Goal: Task Accomplishment & Management: Manage account settings

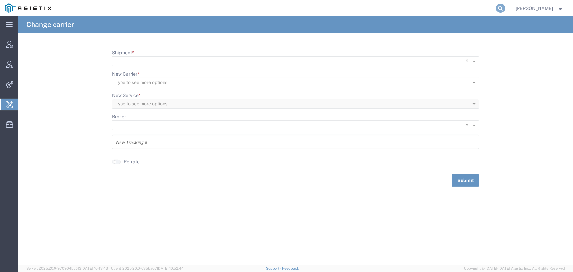
click at [496, 9] on icon at bounding box center [500, 8] width 9 height 9
type input "offline@pgw.com"
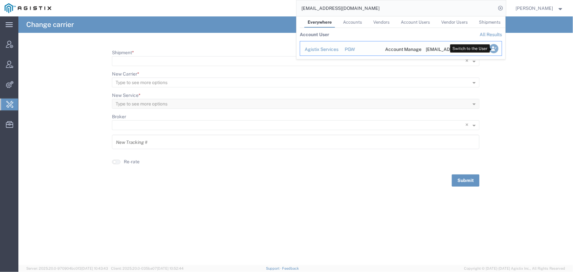
click at [492, 50] on icon "Search Results" at bounding box center [493, 48] width 9 height 9
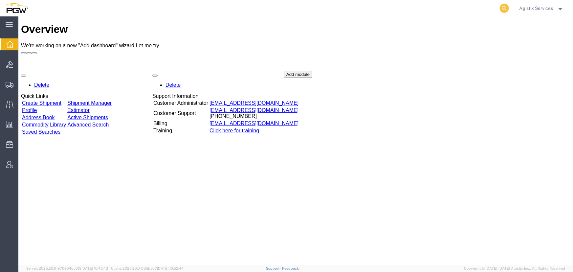
click at [504, 8] on icon at bounding box center [504, 8] width 9 height 9
type input "956117352"
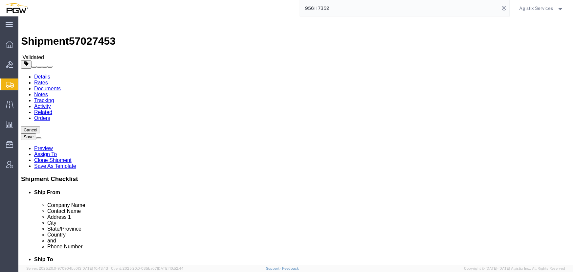
select select "28529"
select select "28521"
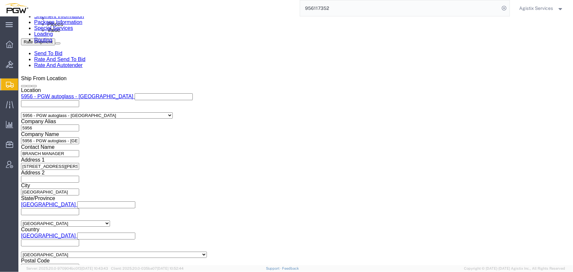
scroll to position [388, 0]
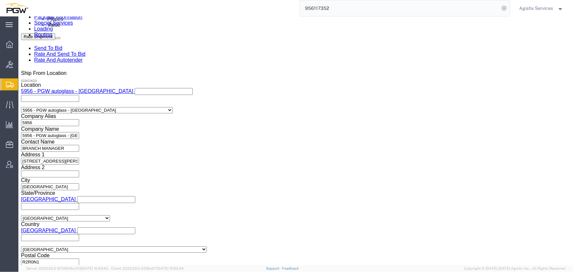
click select "Select Air Less than Truckload Multi-Leg Ocean Freight Rail Small Parcel Truckl…"
select select "LTL"
click select "Select Air Less than Truckload Multi-Leg Ocean Freight Rail Small Parcel Truckl…"
click button "Rate Shipment"
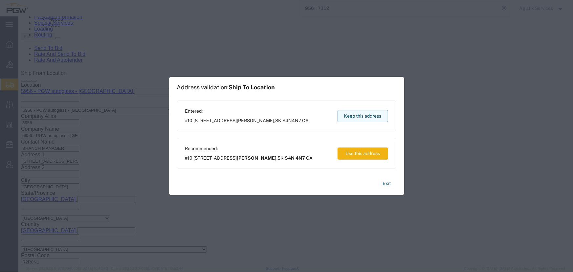
click at [360, 114] on button "Keep this address" at bounding box center [363, 116] width 51 height 12
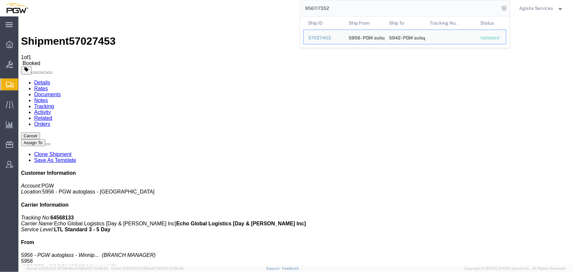
drag, startPoint x: 358, startPoint y: 7, endPoint x: 198, endPoint y: 8, distance: 159.6
click at [198, 8] on div "956117352 Ship ID Ship From Ship To Tracking Nu. Status Ship ID 57027453 Ship F…" at bounding box center [271, 8] width 477 height 16
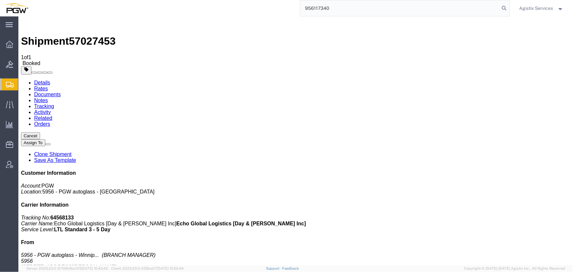
type input "956117340"
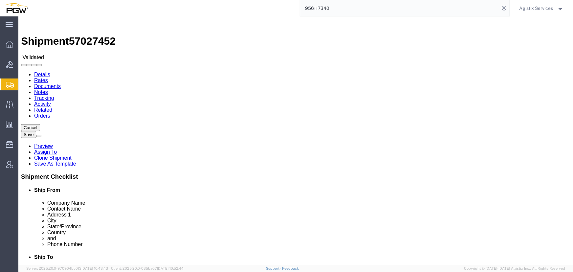
select select "28529"
select select "28523"
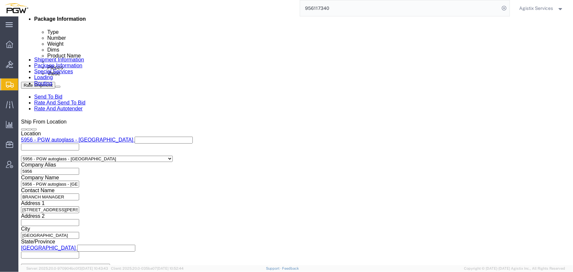
scroll to position [388, 0]
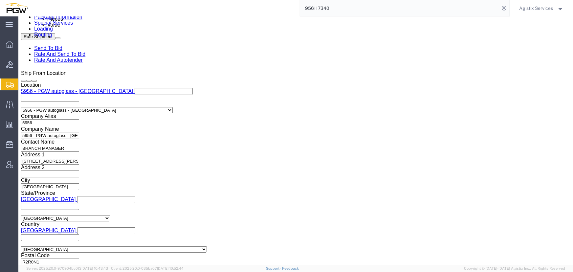
click select "Select Air Less than Truckload Multi-Leg Ocean Freight Rail Small Parcel Truckl…"
select select "LTL"
click select "Select Air Less than Truckload Multi-Leg Ocean Freight Rail Small Parcel Truckl…"
click select "Select Account Type Activity ID Airline Appointment Number ASN Batch Request # …"
select select "SHIPMENTIDNUM"
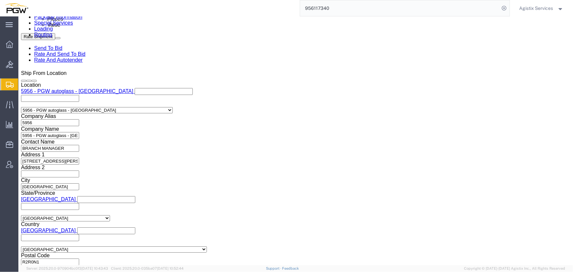
click select "Select Account Type Activity ID Airline Appointment Number ASN Batch Request # …"
drag, startPoint x: 115, startPoint y: 122, endPoint x: 40, endPoint y: 117, distance: 75.7
click div "Select Account Type Activity ID Airline Appointment Number ASN Batch Request # …"
click input "text"
paste input "956117340"
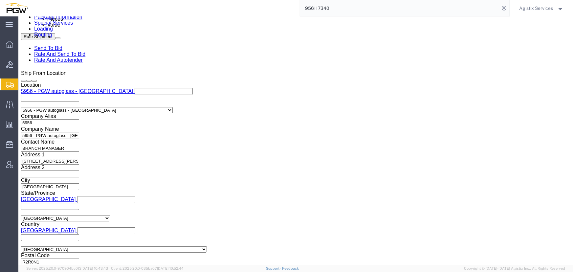
type input "956117340"
click select "Select Account Type Activity ID Airline Appointment Number ASN Batch Request # …"
select select "PRONUMBER"
click select "Select Account Type Activity ID Airline Appointment Number ASN Batch Request # …"
click button "Rate Shipment"
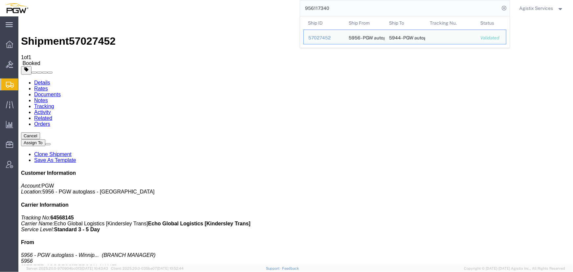
drag, startPoint x: 342, startPoint y: 12, endPoint x: 184, endPoint y: 9, distance: 157.7
click at [184, 9] on div "956117340 Ship ID Ship From Ship To Tracking Nu. Status Ship ID 57027452 Ship F…" at bounding box center [271, 8] width 477 height 16
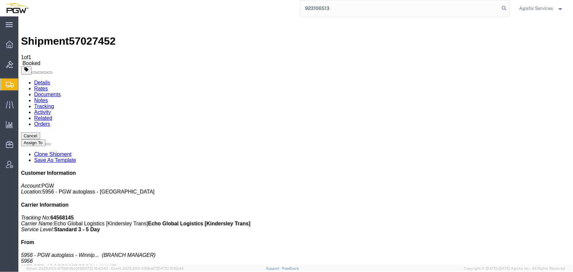
type input "923106513"
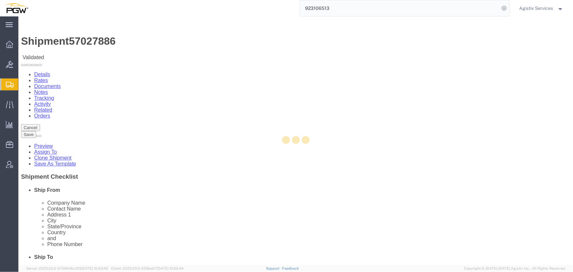
select select "28509"
select select "28521"
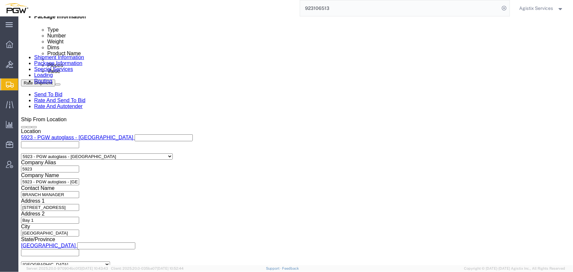
scroll to position [358, 0]
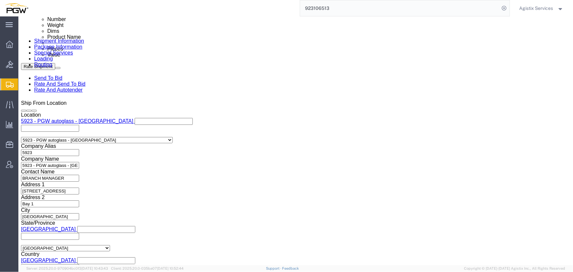
click select "Select Air Less than Truckload Multi-Leg Ocean Freight Rail Small Parcel Truckl…"
select select "LTL"
click select "Select Air Less than Truckload Multi-Leg Ocean Freight Rail Small Parcel Truckl…"
click button "Rate Shipment"
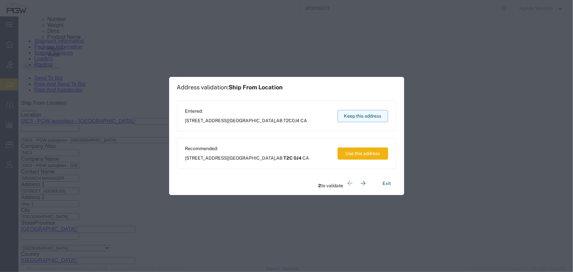
click at [372, 119] on button "Keep this address" at bounding box center [363, 116] width 51 height 12
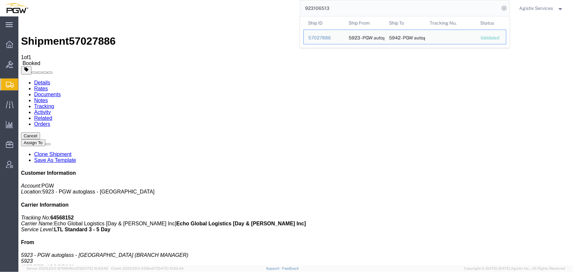
drag, startPoint x: 360, startPoint y: 8, endPoint x: 134, endPoint y: 9, distance: 226.0
click at [134, 9] on div "923106513 Ship ID Ship From Ship To Tracking Nu. Status Ship ID 57027886 Ship F…" at bounding box center [271, 8] width 477 height 16
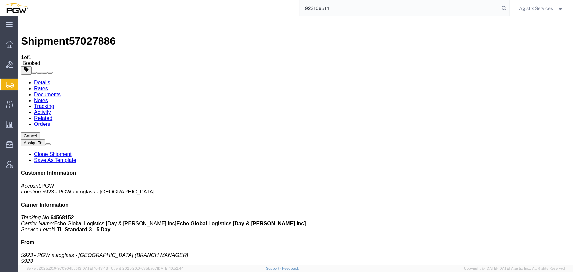
type input "923106514"
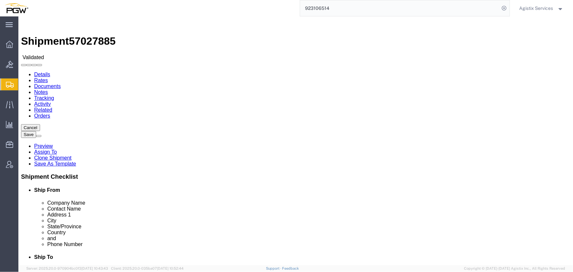
select select "28509"
select select "28529"
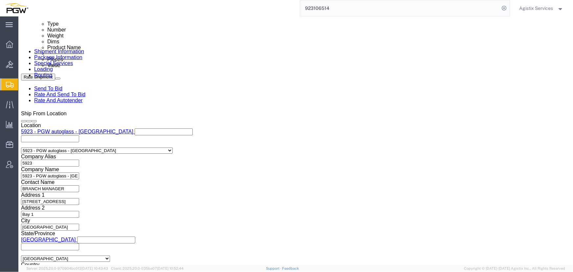
scroll to position [388, 0]
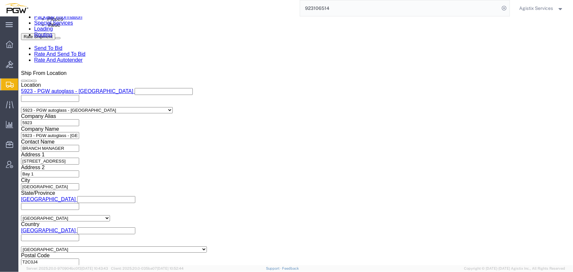
click select "Select Air Less than Truckload Multi-Leg Ocean Freight Rail Small Parcel Truckl…"
select select "LTL"
click select "Select Air Less than Truckload Multi-Leg Ocean Freight Rail Small Parcel Truckl…"
click button "Rate Shipment"
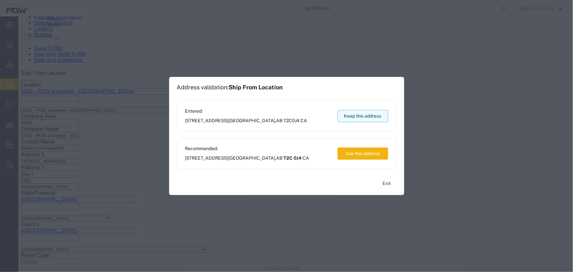
click at [356, 114] on button "Keep this address" at bounding box center [363, 116] width 51 height 12
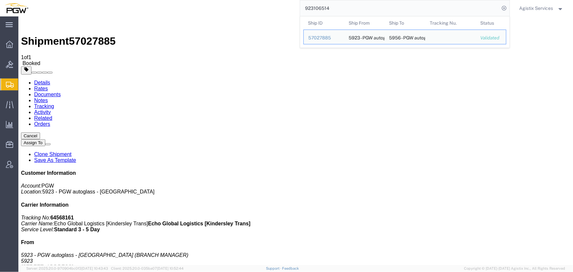
drag, startPoint x: 358, startPoint y: 9, endPoint x: 180, endPoint y: 10, distance: 178.3
click at [180, 10] on div "923106514 Ship ID Ship From Ship To Tracking Nu. Status Ship ID 57027885 Ship F…" at bounding box center [271, 8] width 477 height 16
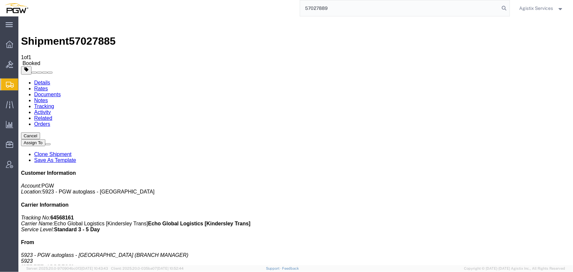
type input "57027889"
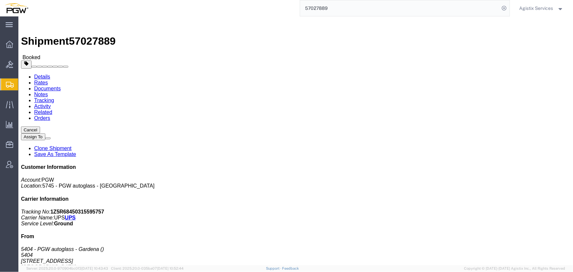
click button "button"
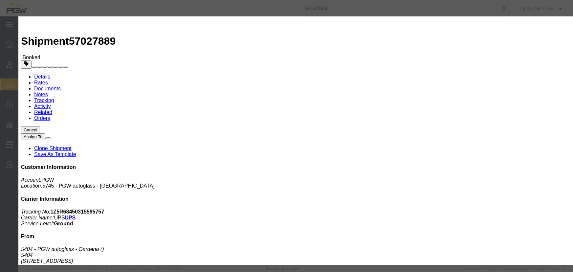
click div "[DATE] 3:41 PM"
click input "3:41 PM"
type input "10:00 AM"
click button "Apply"
click div "[DATE] 11:00 AM"
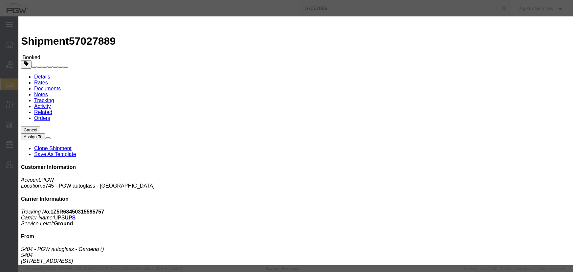
type input "2:00 PM"
click div "Close Time 2:00 PM [DATE] 11:00 AM - [DATE] 11:00 AM Cancel Apply"
click button "Apply"
click div "[DATE] 3:00 PM"
click button "Apply"
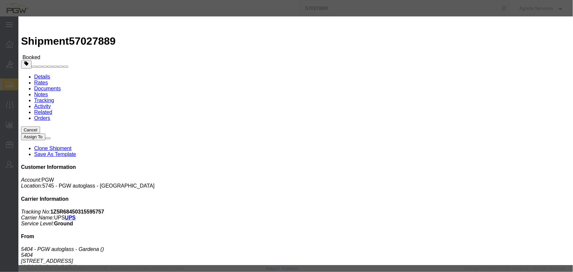
click button "Save"
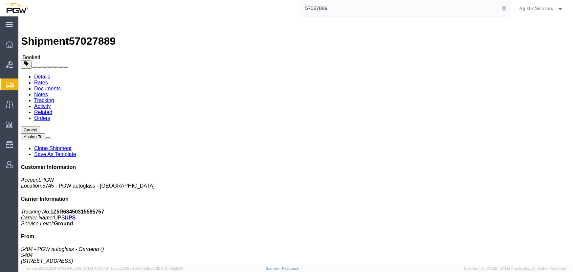
click icon "button"
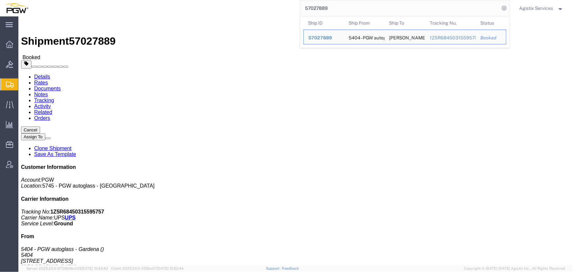
drag, startPoint x: 370, startPoint y: 10, endPoint x: 127, endPoint y: 12, distance: 242.7
click at [127, 12] on div "57027889 Ship ID Ship From Ship To Tracking Nu. Status Ship ID 57027889 Ship Fr…" at bounding box center [271, 8] width 477 height 16
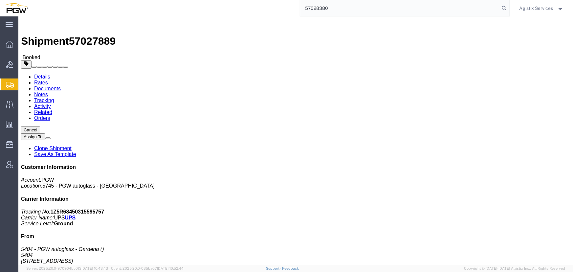
type input "57028380"
click span "button"
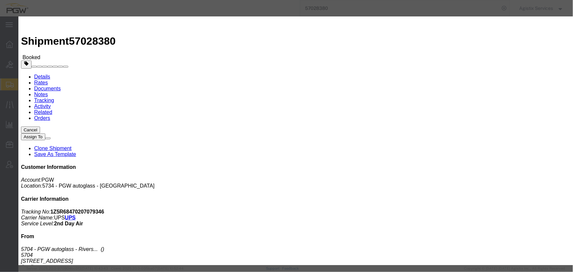
click div "[DATE] 4:08 PM"
type input "10:00 AM"
click button "Apply"
click div "[DATE] 7:08 PM"
type input "2:00 PM"
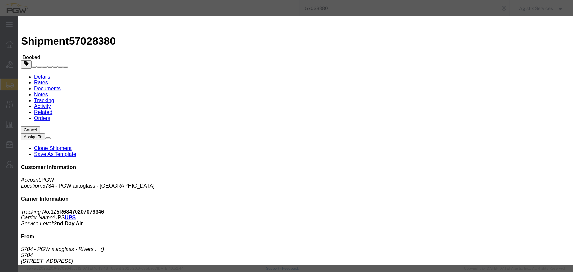
click button "Apply"
click button "Save"
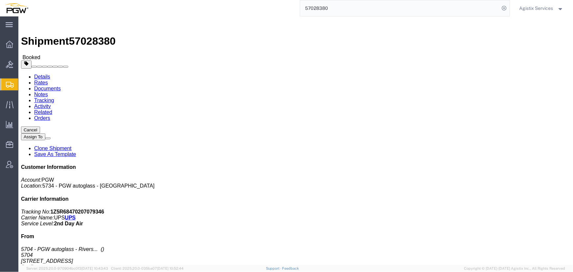
click button "Close"
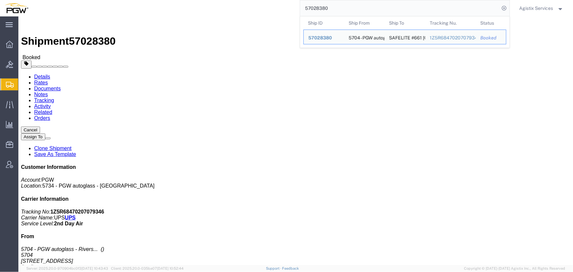
drag, startPoint x: 374, startPoint y: 9, endPoint x: 135, endPoint y: 2, distance: 239.5
click at [140, 3] on div "57028380 Ship ID Ship From Ship To Tracking Nu. Status Ship ID 57028380 Ship Fr…" at bounding box center [271, 8] width 477 height 16
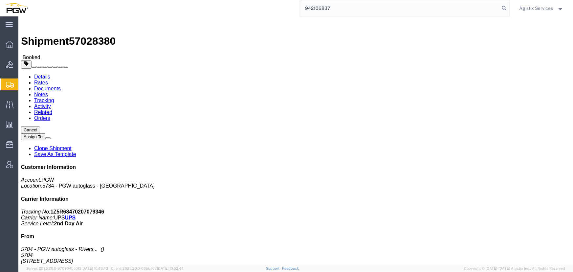
type input "942106837"
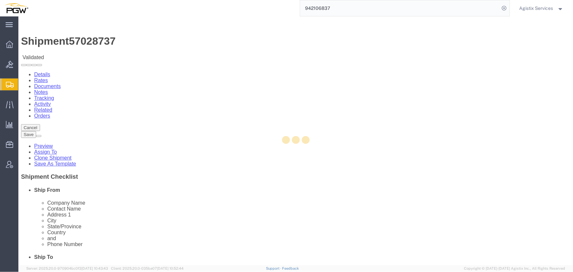
select select "28521"
select select "28529"
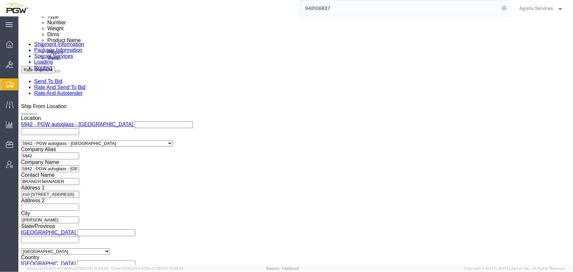
scroll to position [358, 0]
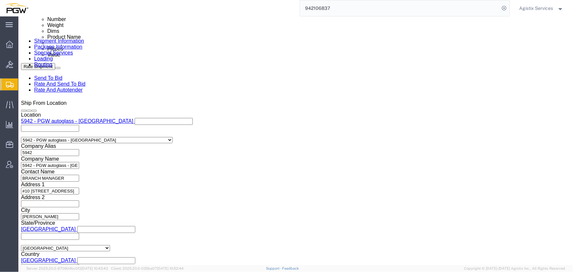
click input "839 2009634 942-1266578 942-1266502 942-1266711 942-1266574 942-1266663 942-126…"
type input "839 2009634 942-1266578 942-1266502"
click button "Add reference"
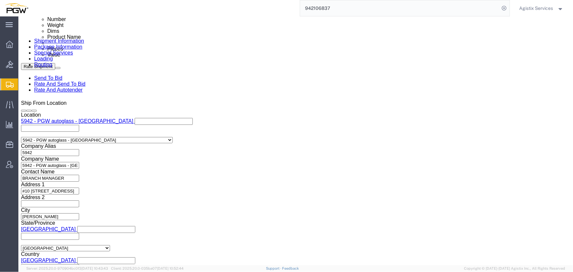
click select "Select Account Type Activity ID Airline Appointment Number ASN Batch Request # …"
select select "PRONUMBER"
click select "Select Account Type Activity ID Airline Appointment Number ASN Batch Request # …"
click input "text"
paste input "942-1266711 942-1266574 942-1266663 942-1266537 942-1266503 [PERSON_NAME] 942-1…"
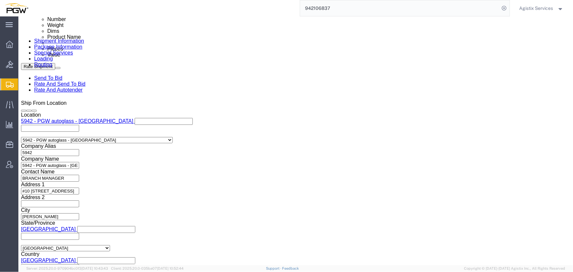
scroll to position [0, 165]
type input "942-1266711 942-1266574 942-1266663 942-1266537 942-1266503 [PERSON_NAME] 942-1…"
click div "Select Account Type Activity ID Airline Appointment Number ASN Batch Request # …"
click button "Add reference"
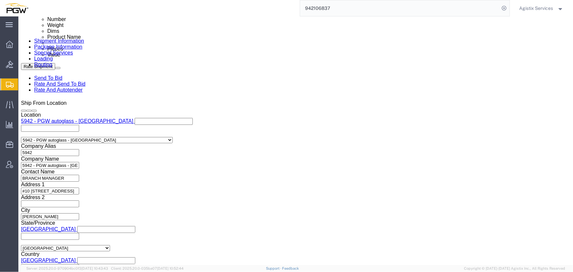
click select "Select Account Type Activity ID Airline Appointment Number ASN Batch Request # …"
select select "PRONUMBER"
click select "Select Account Type Activity ID Airline Appointment Number ASN Batch Request # …"
click input "942-1266711 942-1266574 942-1266663 942-1266537 942-1266503 [PERSON_NAME] 942-1…"
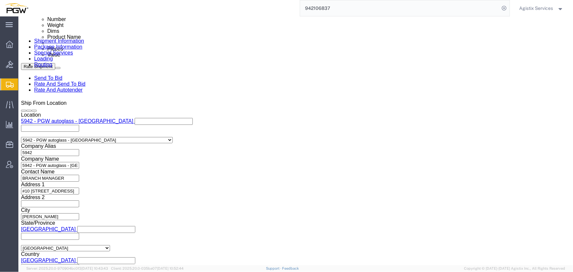
type input "942-1266711 942-1266574 942-1266663"
click input "text"
paste input "942-1266537 942-1266503 [PERSON_NAME] 942-126647 942-126657"
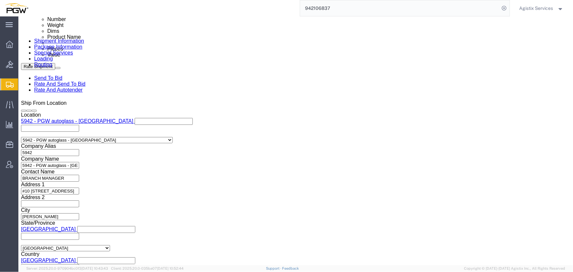
type input "942-1266537 942-1266503 [PERSON_NAME] 942-126647 942-126657"
click button "Add reference"
click select "Select Account Type Activity ID Airline Appointment Number ASN Batch Request # …"
select select "PRONUMBER"
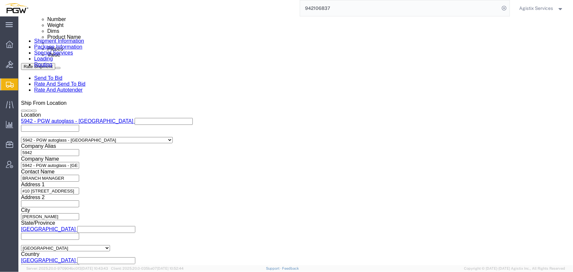
click select "Select Account Type Activity ID Airline Appointment Number ASN Batch Request # …"
click input "942-1266537 942-1266503 [PERSON_NAME] 942-126647 942-126657"
type input "942-1266537 942-1266503 [GEOGRAPHIC_DATA]"
click input "text"
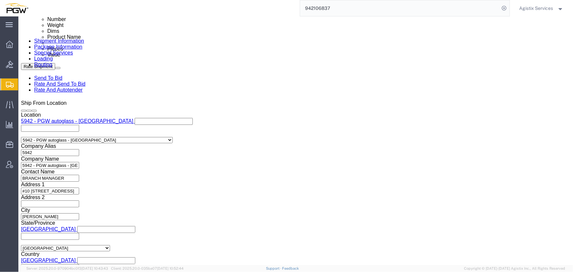
scroll to position [0, 0]
paste input "942-126647 942-126657"
type input "942-126647 942-126657"
click select "Select Air Less than Truckload Multi-Leg Ocean Freight Rail Small Parcel Truckl…"
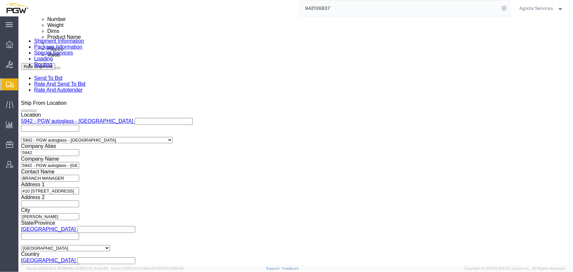
scroll to position [0, 0]
select select "LTL"
click select "Select Air Less than Truckload Multi-Leg Ocean Freight Rail Small Parcel Truckl…"
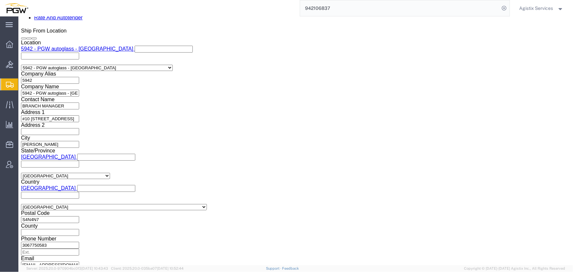
scroll to position [431, 0]
click button "Rate Shipment"
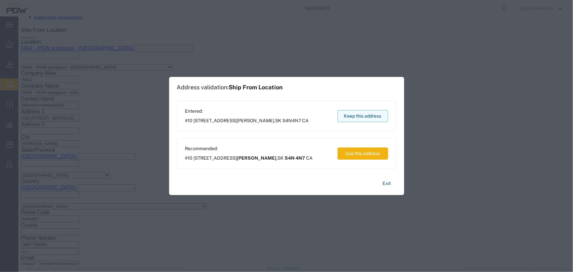
click at [355, 115] on button "Keep this address" at bounding box center [363, 116] width 51 height 12
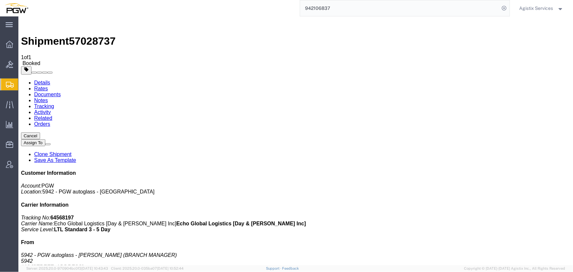
click at [546, 10] on span "Agistix Services" at bounding box center [537, 8] width 34 height 7
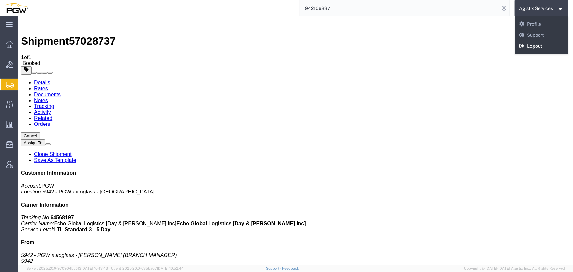
click at [542, 44] on link "Logout" at bounding box center [542, 46] width 54 height 11
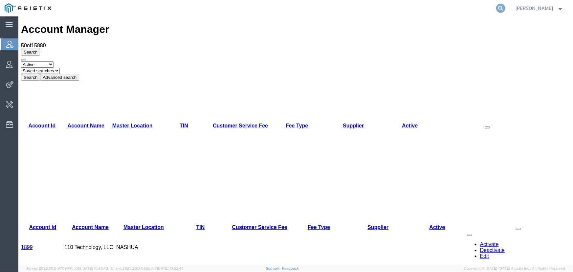
click at [499, 9] on icon at bounding box center [500, 8] width 9 height 9
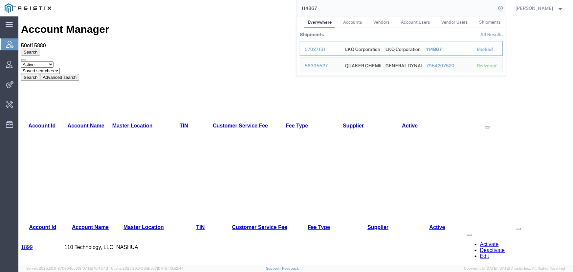
click at [315, 49] on div "57027131" at bounding box center [320, 49] width 31 height 7
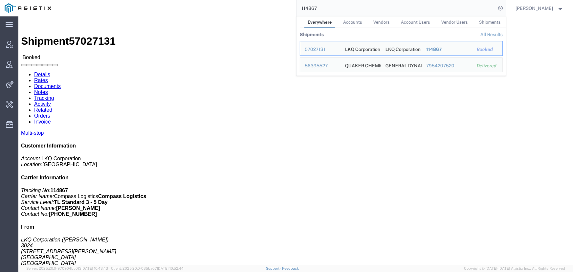
drag, startPoint x: 335, startPoint y: 7, endPoint x: 240, endPoint y: 11, distance: 94.6
click at [240, 11] on div "114867 Everywhere Accounts Vendors Account Users Vendor Users Shipments Shipmen…" at bounding box center [281, 8] width 450 height 16
drag, startPoint x: 349, startPoint y: 7, endPoint x: 168, endPoint y: 3, distance: 181.0
click at [168, 3] on div "114869 Everywhere Accounts Vendors Account Users Vendor Users Shipments Shipmen…" at bounding box center [281, 8] width 450 height 16
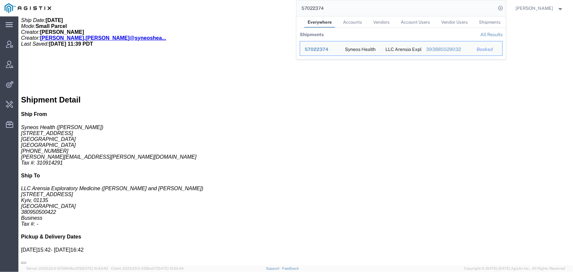
scroll to position [328, 0]
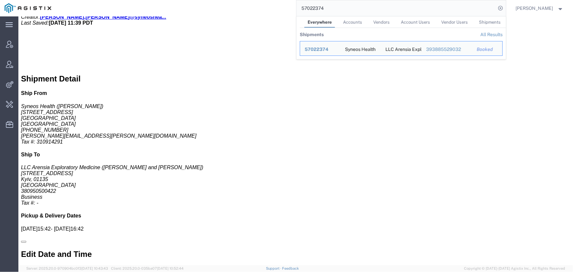
drag, startPoint x: 6, startPoint y: 222, endPoint x: 67, endPoint y: 223, distance: 60.8
click address "(John Popp) 1-919-379-0330 john.popp@syneoshealth.com"
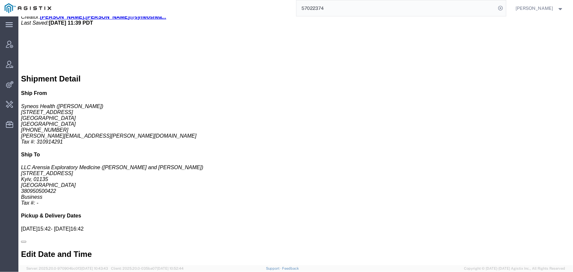
copy address "john.popp@syneoshealth.com"
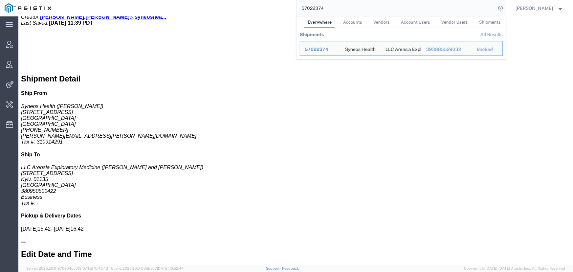
drag, startPoint x: 369, startPoint y: 14, endPoint x: 183, endPoint y: 9, distance: 186.0
click at [183, 9] on div "57022374 Everywhere Accounts Vendors Account Users Vendor Users Shipments Shipm…" at bounding box center [281, 8] width 450 height 16
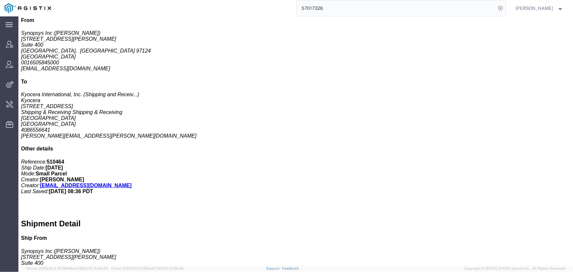
scroll to position [185, 0]
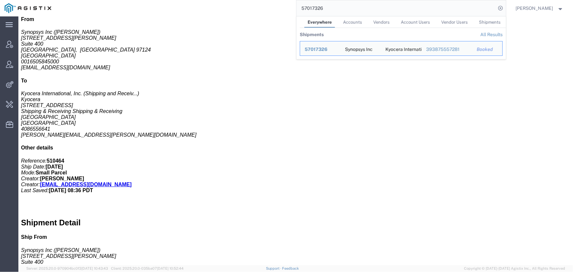
drag, startPoint x: 257, startPoint y: 221, endPoint x: 218, endPoint y: 223, distance: 39.5
click address "(Elly Chang) 0016505845000 elly@synopsys.com"
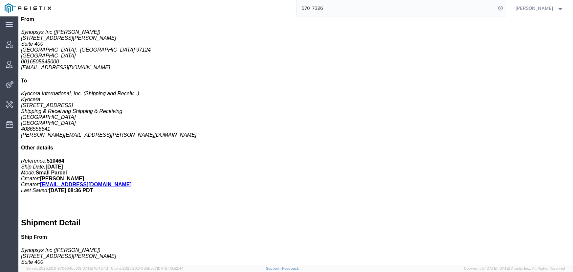
copy address "elly@synopsys.com"
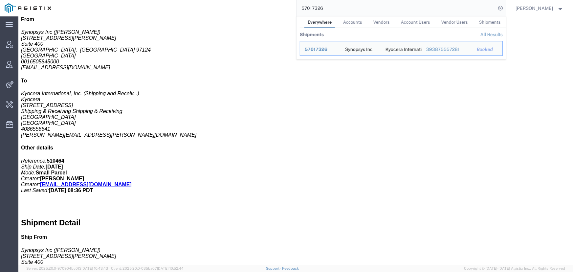
drag, startPoint x: 356, startPoint y: 2, endPoint x: 191, endPoint y: 10, distance: 165.0
click at [191, 10] on div "57017326 Everywhere Accounts Vendors Account Users Vendor Users Shipments Shipm…" at bounding box center [281, 8] width 450 height 16
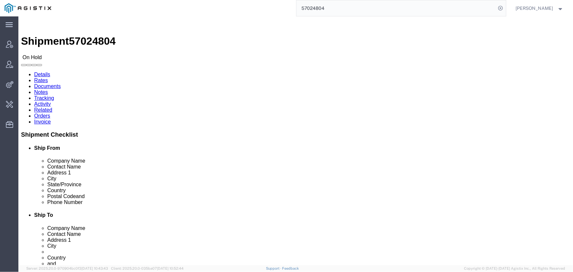
click link "Activity"
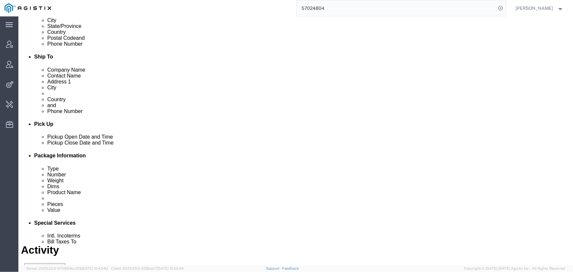
scroll to position [257, 0]
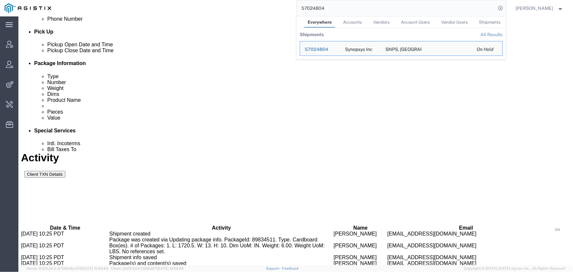
drag, startPoint x: 365, startPoint y: 7, endPoint x: 92, endPoint y: 9, distance: 272.3
click at [92, 9] on div "57024804 Everywhere Accounts Vendors Account Users Vendor Users Shipments Shipm…" at bounding box center [281, 8] width 450 height 16
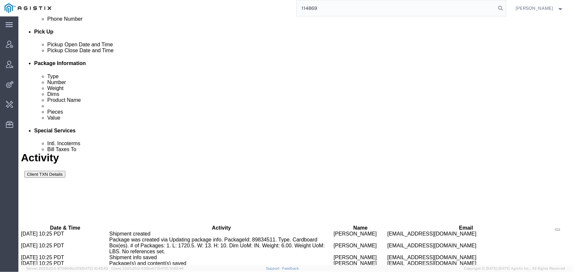
type input "114869"
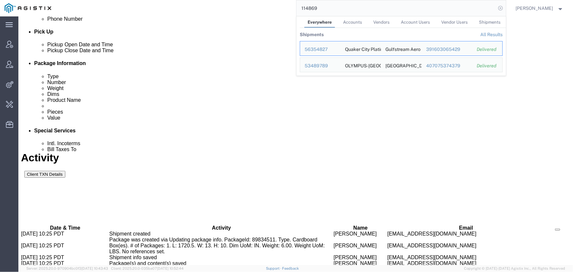
click at [500, 9] on icon at bounding box center [500, 8] width 9 height 9
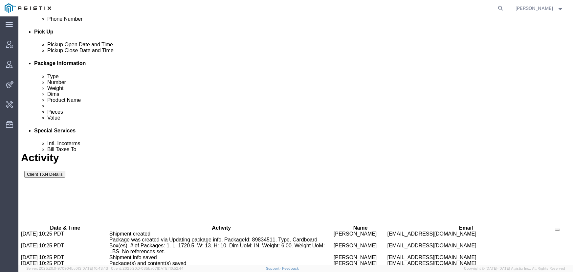
click at [532, 10] on span "Jenneffer Jahraus" at bounding box center [534, 8] width 37 height 7
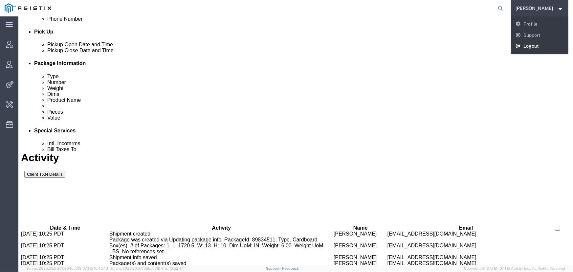
drag, startPoint x: 509, startPoint y: 28, endPoint x: 528, endPoint y: 44, distance: 24.7
click at [528, 44] on link "Logout" at bounding box center [540, 46] width 58 height 11
